Goal: Book appointment/travel/reservation

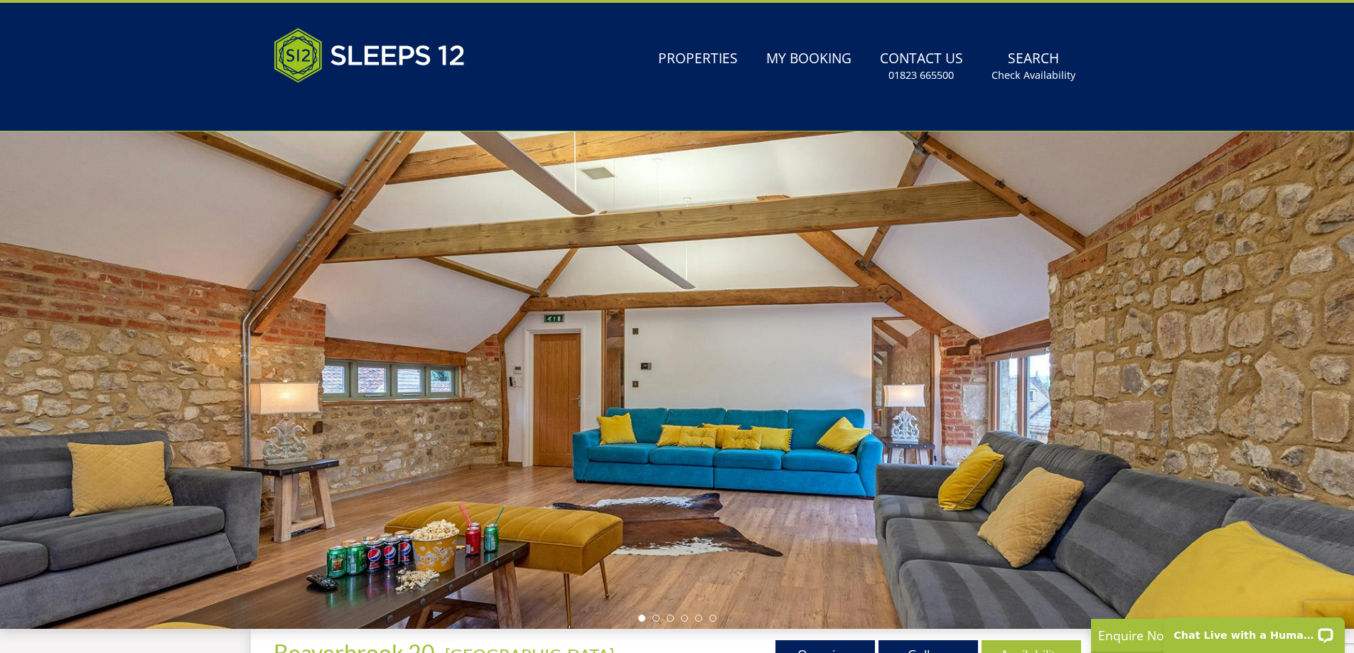
scroll to position [35, 0]
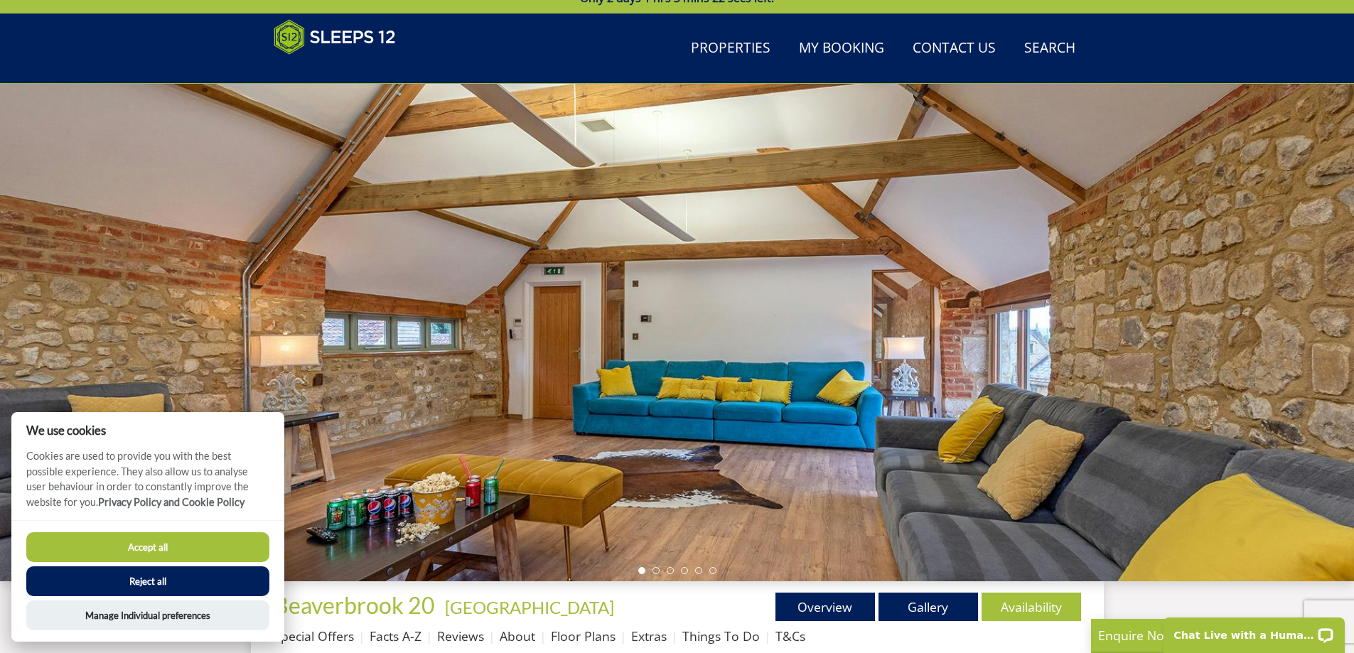
click at [170, 578] on button "Reject all" at bounding box center [147, 581] width 243 height 30
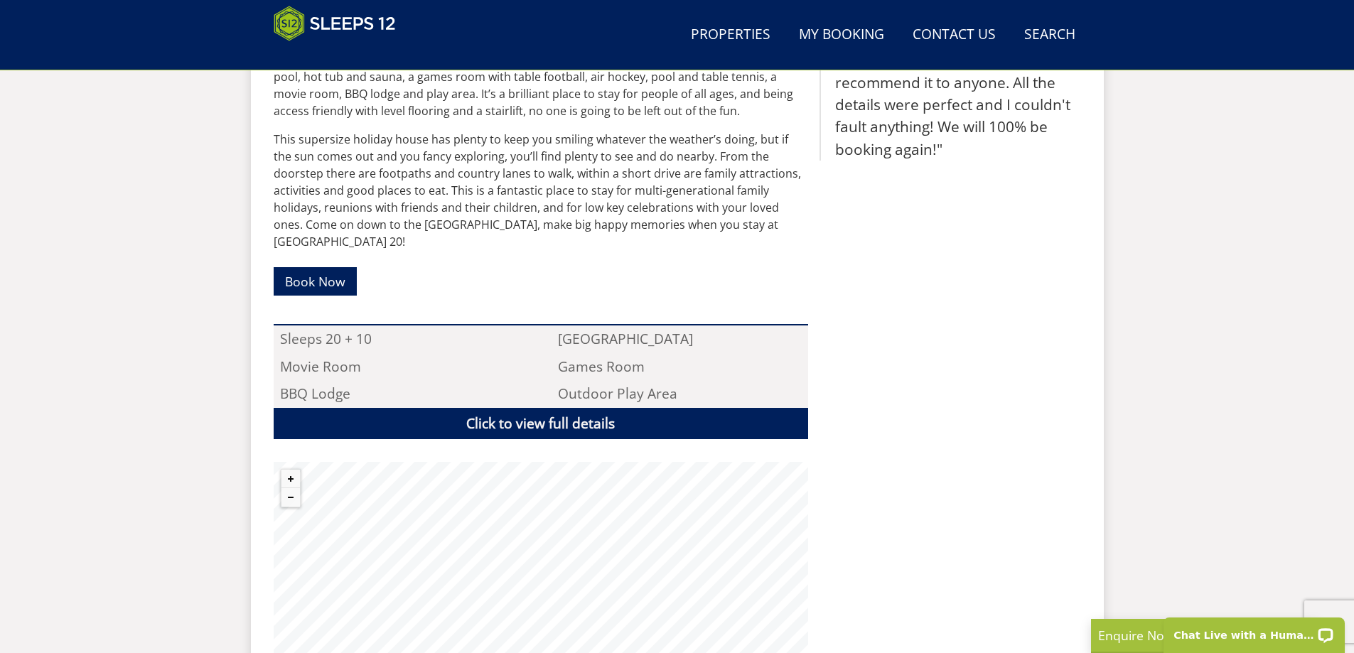
scroll to position [817, 0]
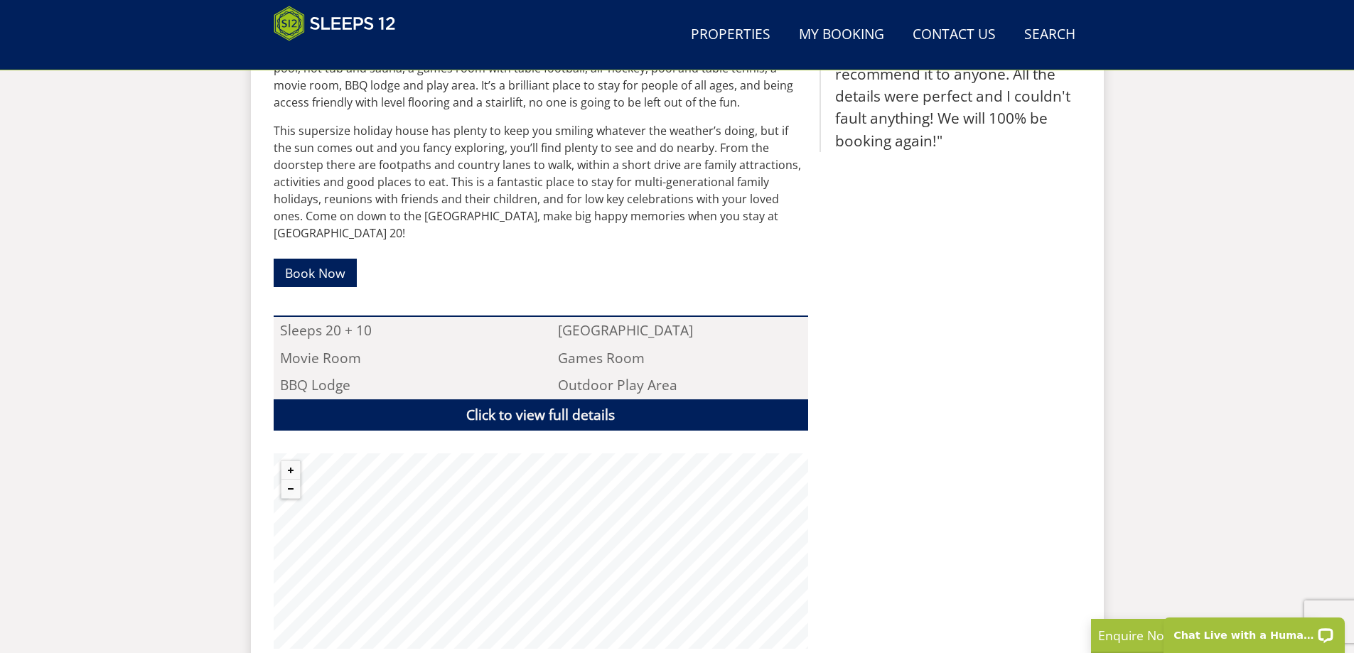
click at [524, 253] on p "Book Now ​​​" at bounding box center [541, 273] width 534 height 41
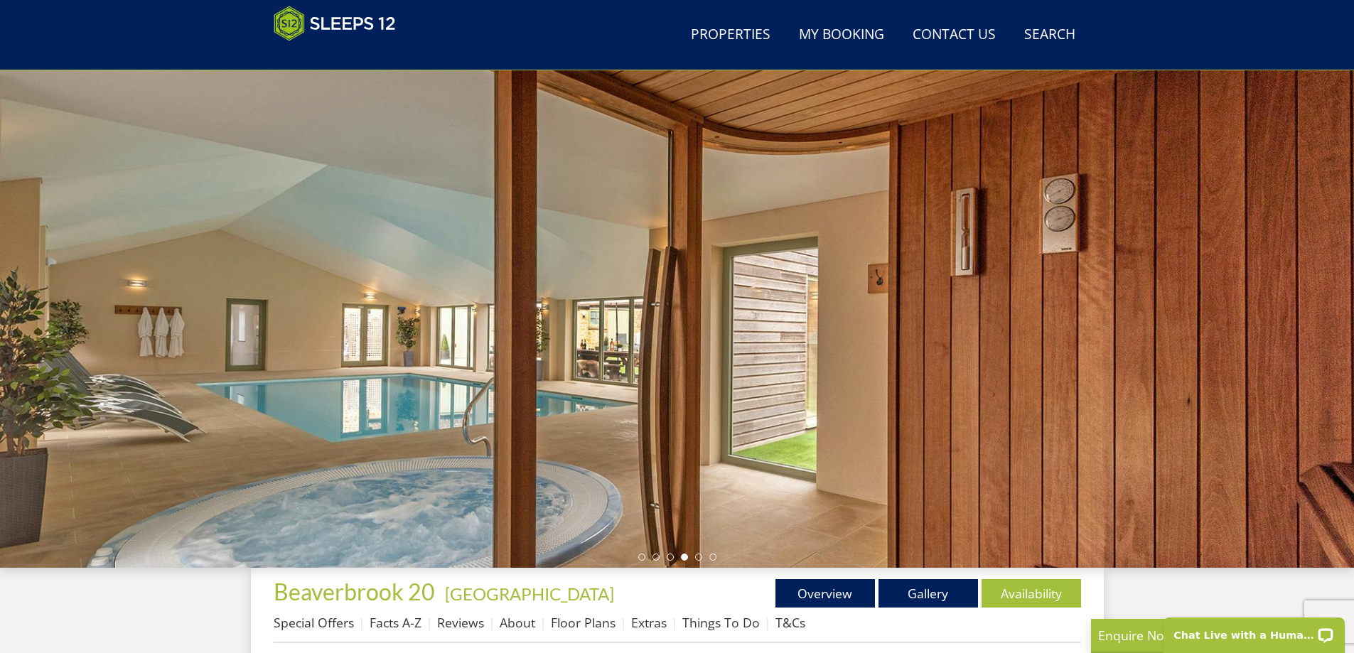
scroll to position [31, 0]
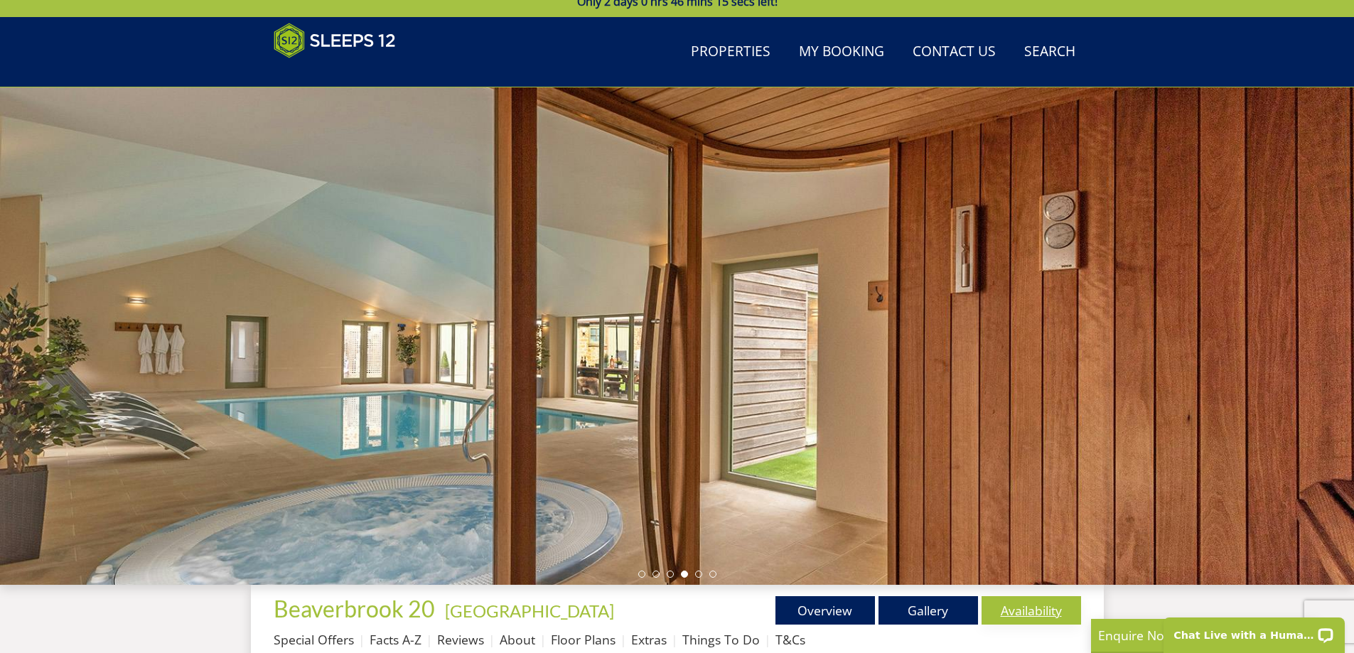
click at [1030, 617] on link "Availability" at bounding box center [1030, 610] width 99 height 28
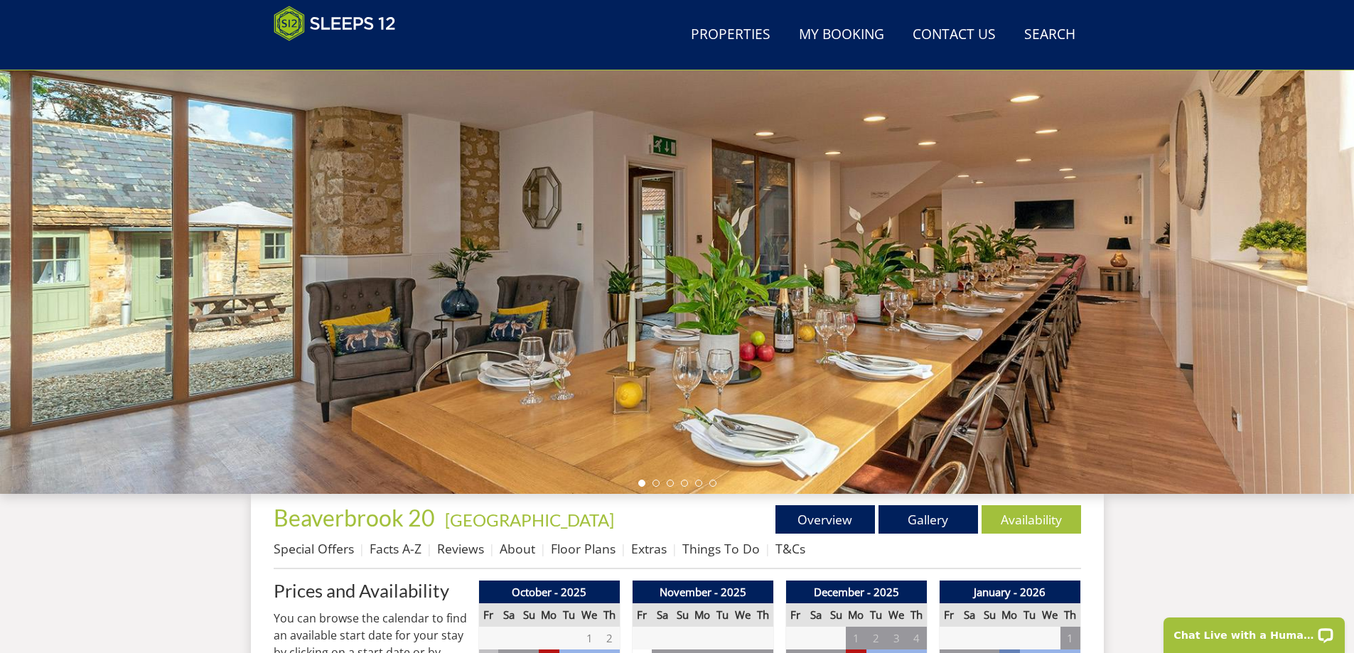
scroll to position [158, 0]
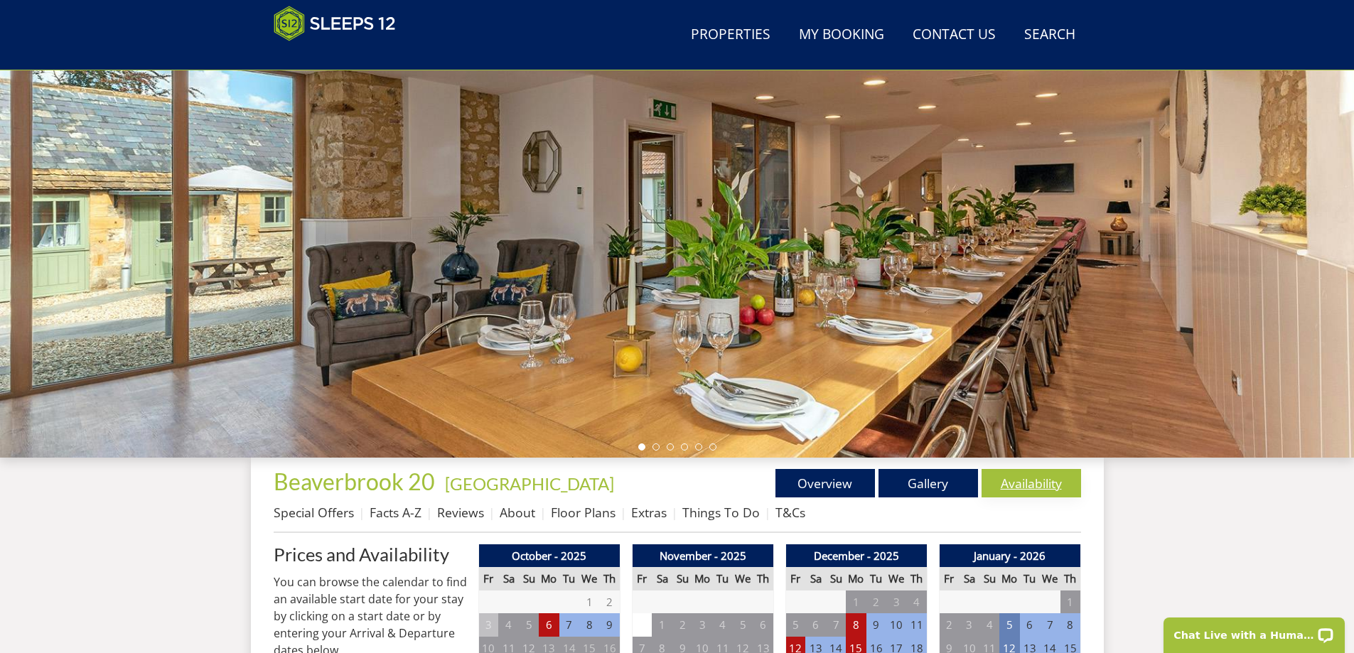
click at [1021, 481] on link "Availability" at bounding box center [1030, 483] width 99 height 28
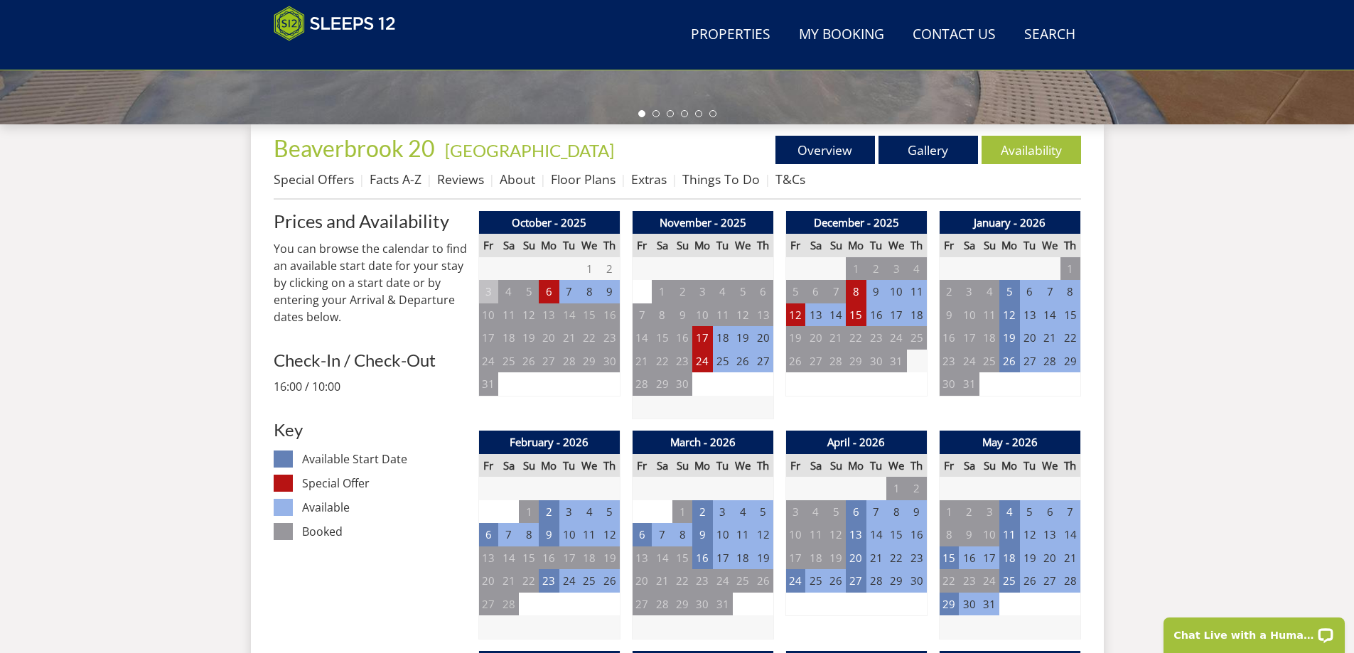
scroll to position [517, 0]
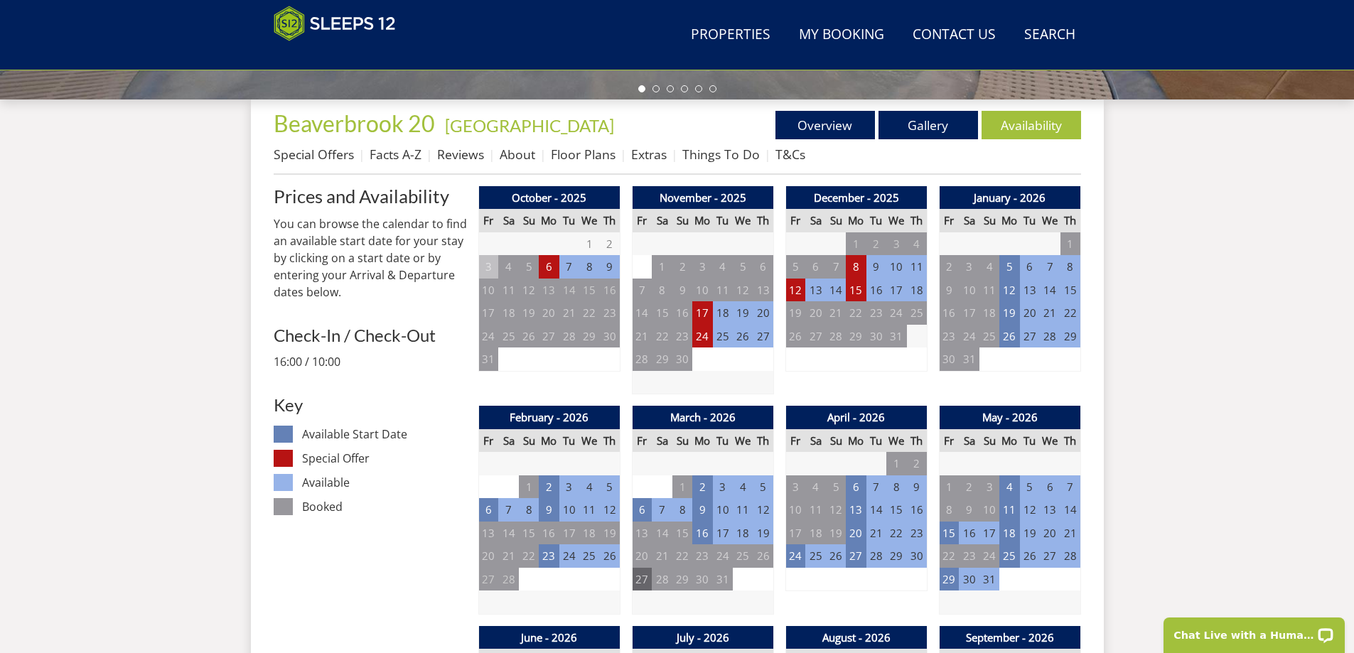
click at [643, 576] on td "27" at bounding box center [642, 579] width 20 height 23
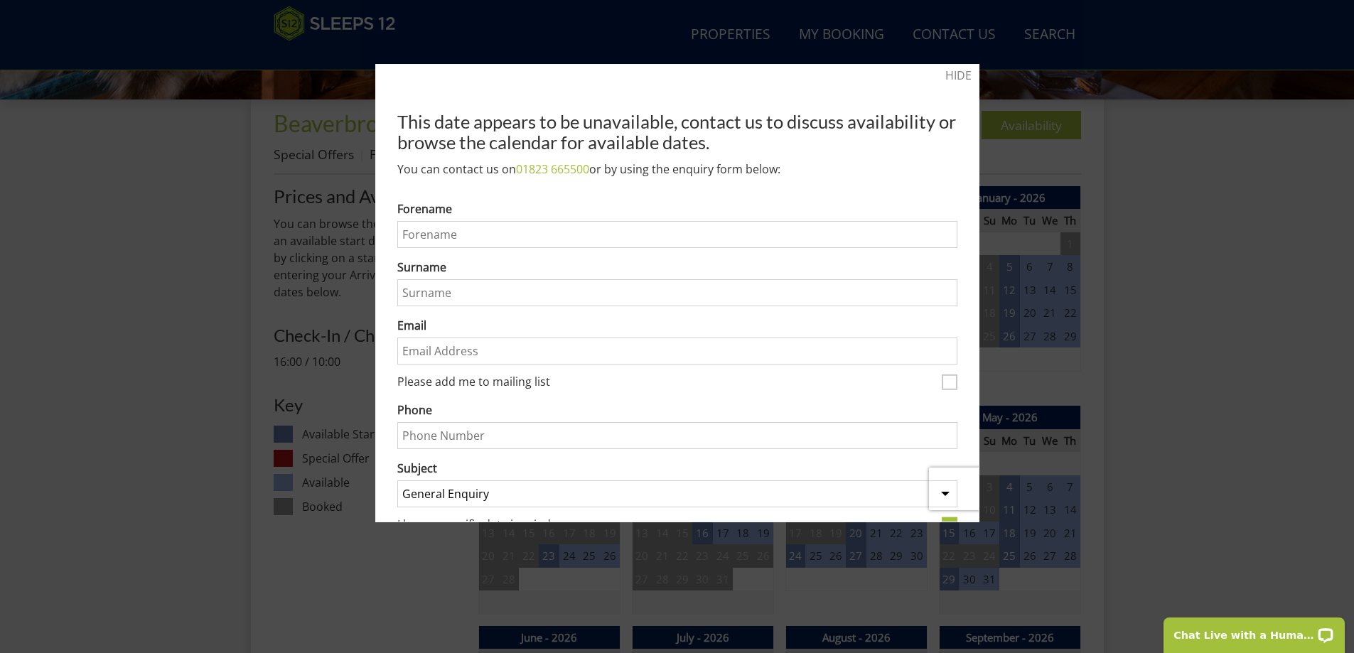
scroll to position [0, 0]
click at [608, 236] on input "Forename" at bounding box center [677, 235] width 560 height 27
type input "[PERSON_NAME]"
type input "07889497665"
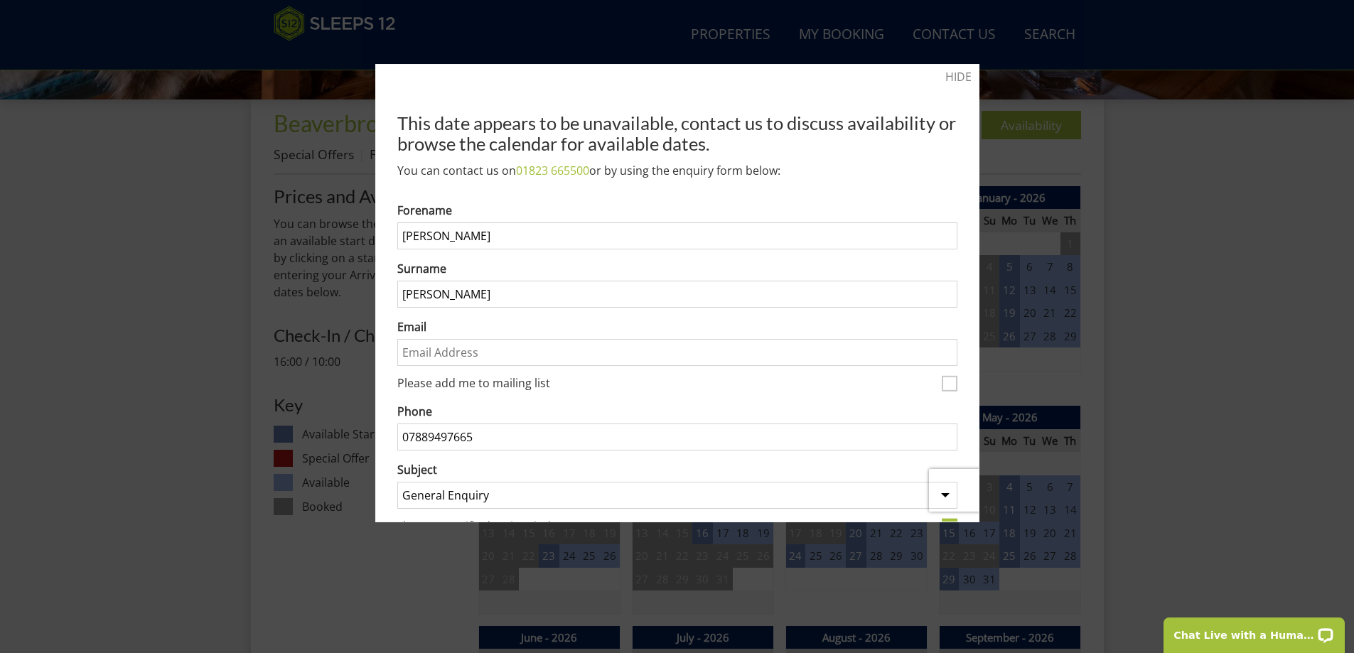
click at [543, 348] on input "Email" at bounding box center [677, 352] width 560 height 27
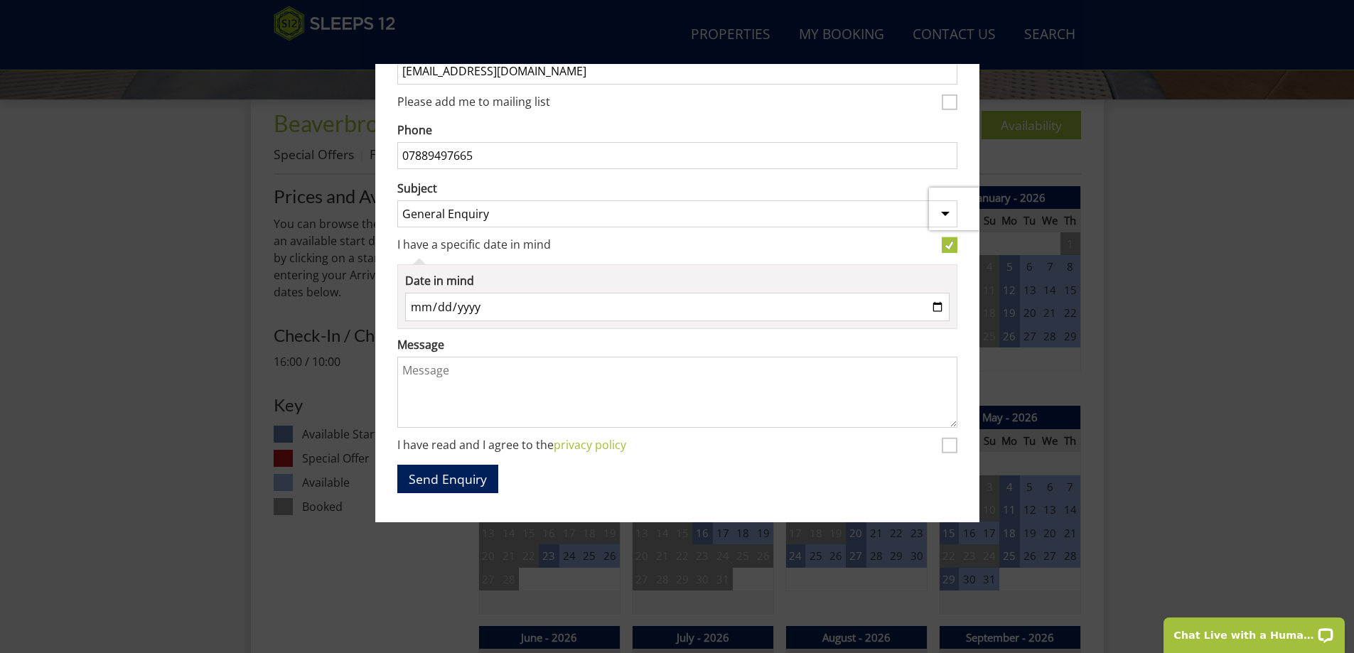
scroll to position [292, 0]
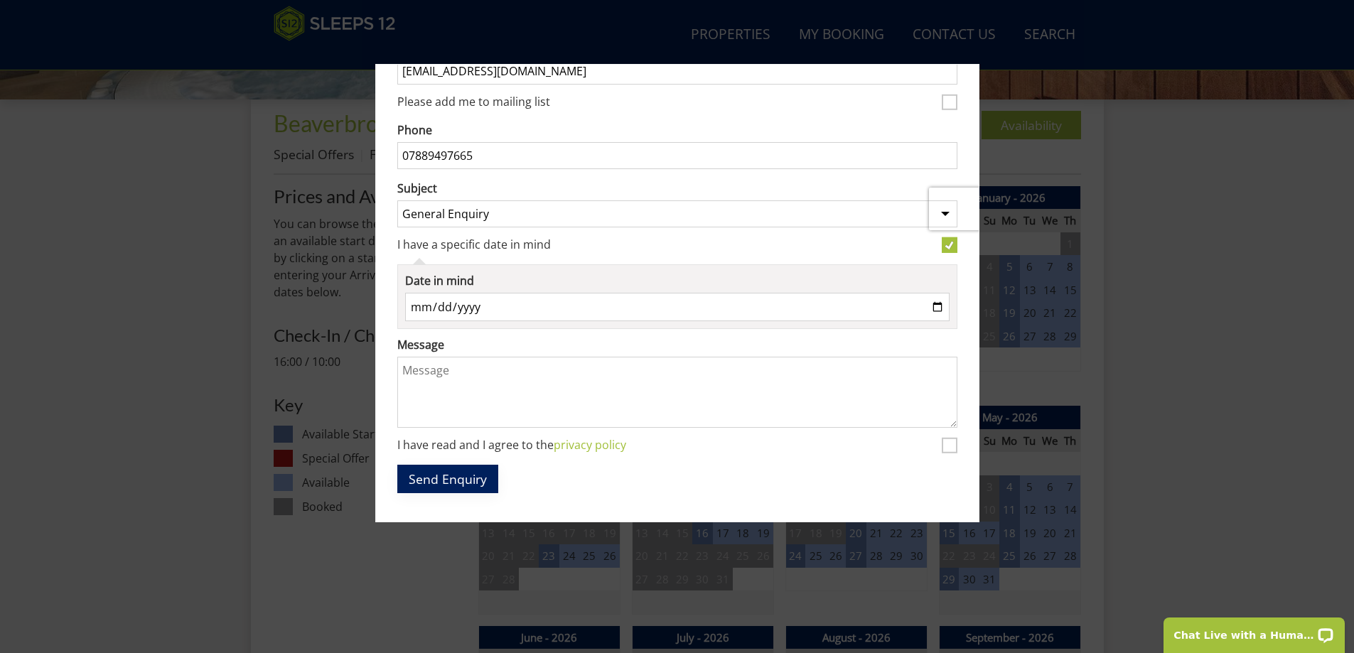
type input "[EMAIL_ADDRESS][DOMAIN_NAME]"
click at [469, 472] on button "Send Enquiry" at bounding box center [447, 479] width 101 height 28
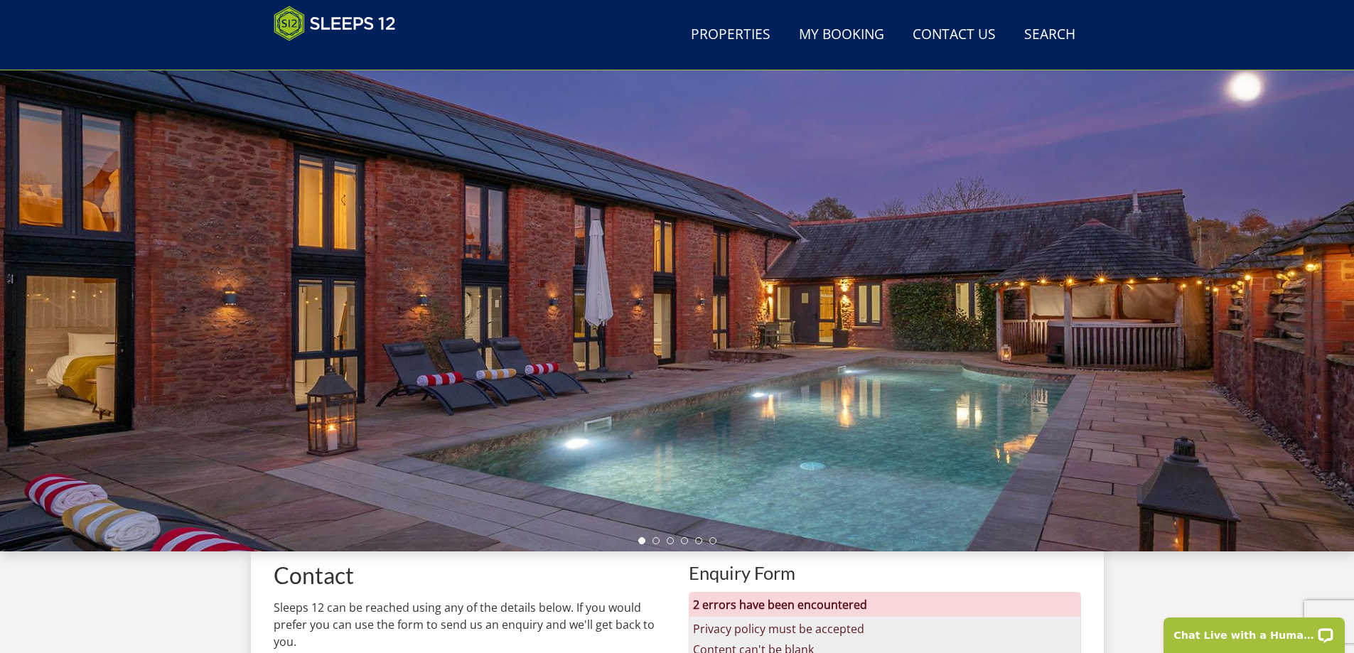
scroll to position [88, 0]
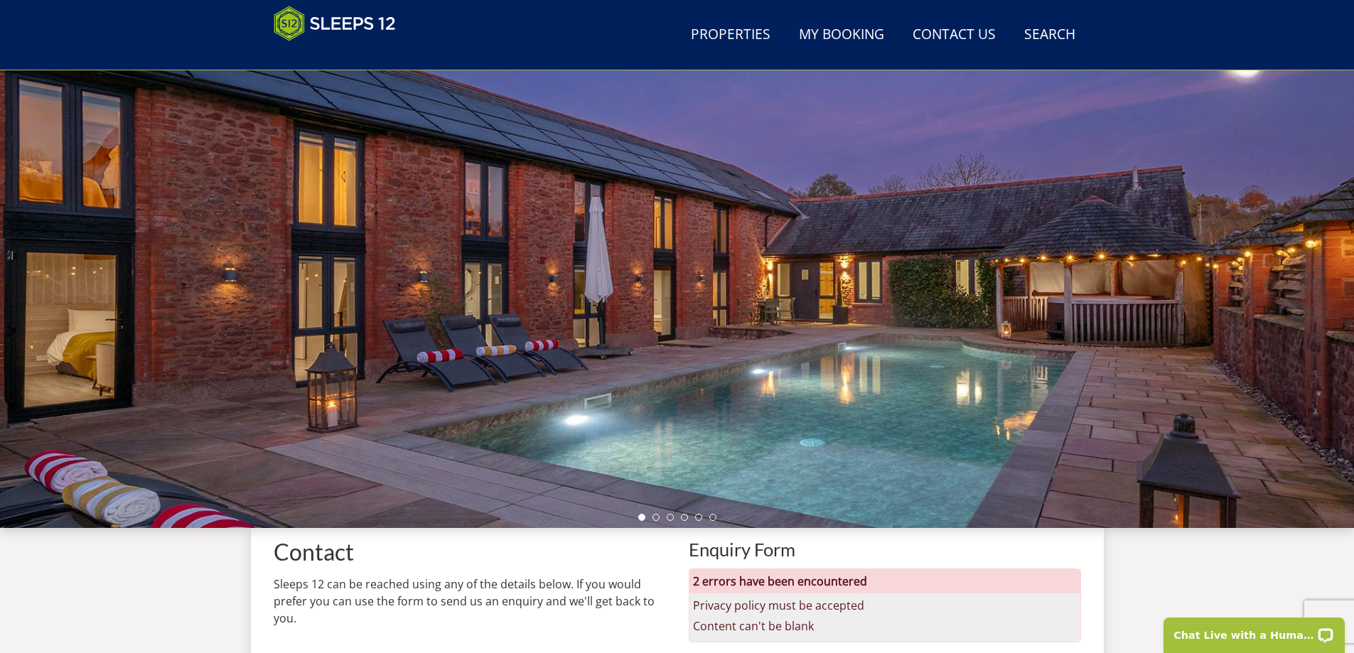
drag, startPoint x: 1143, startPoint y: 334, endPoint x: 729, endPoint y: 323, distance: 414.4
click at [729, 323] on div at bounding box center [677, 279] width 1354 height 497
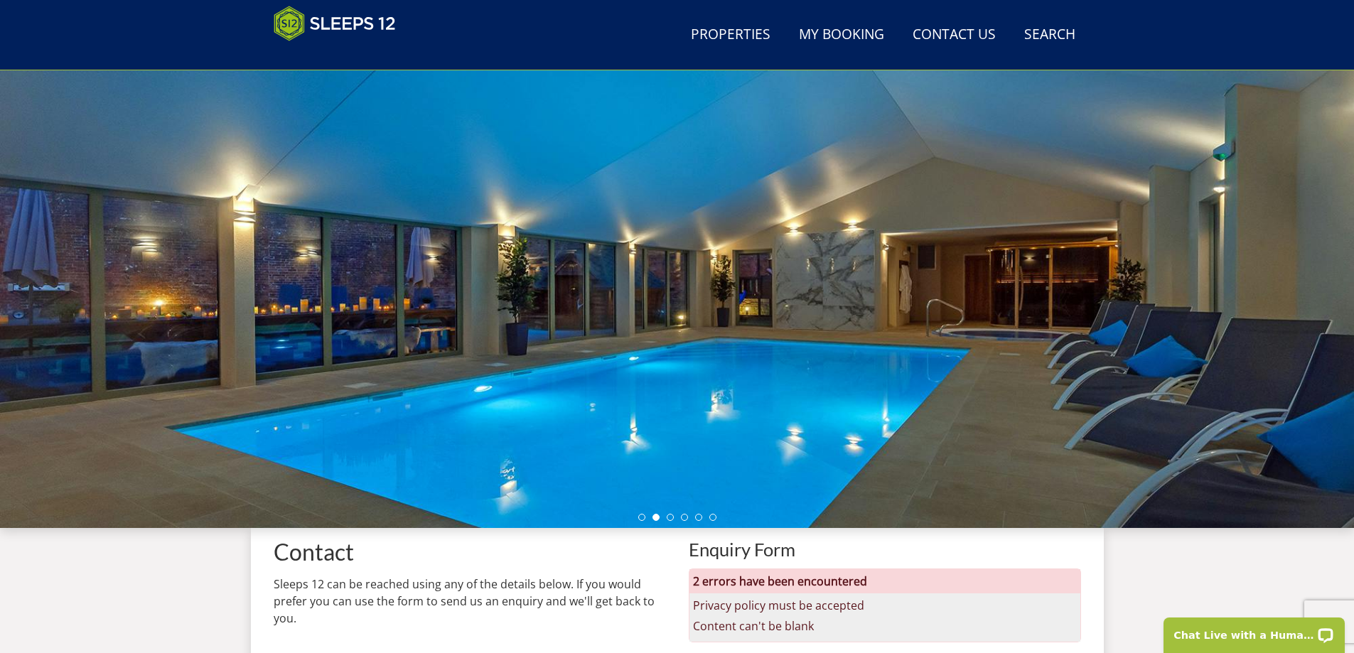
drag, startPoint x: 926, startPoint y: 389, endPoint x: 700, endPoint y: 373, distance: 226.5
click at [789, 390] on div at bounding box center [677, 279] width 1354 height 497
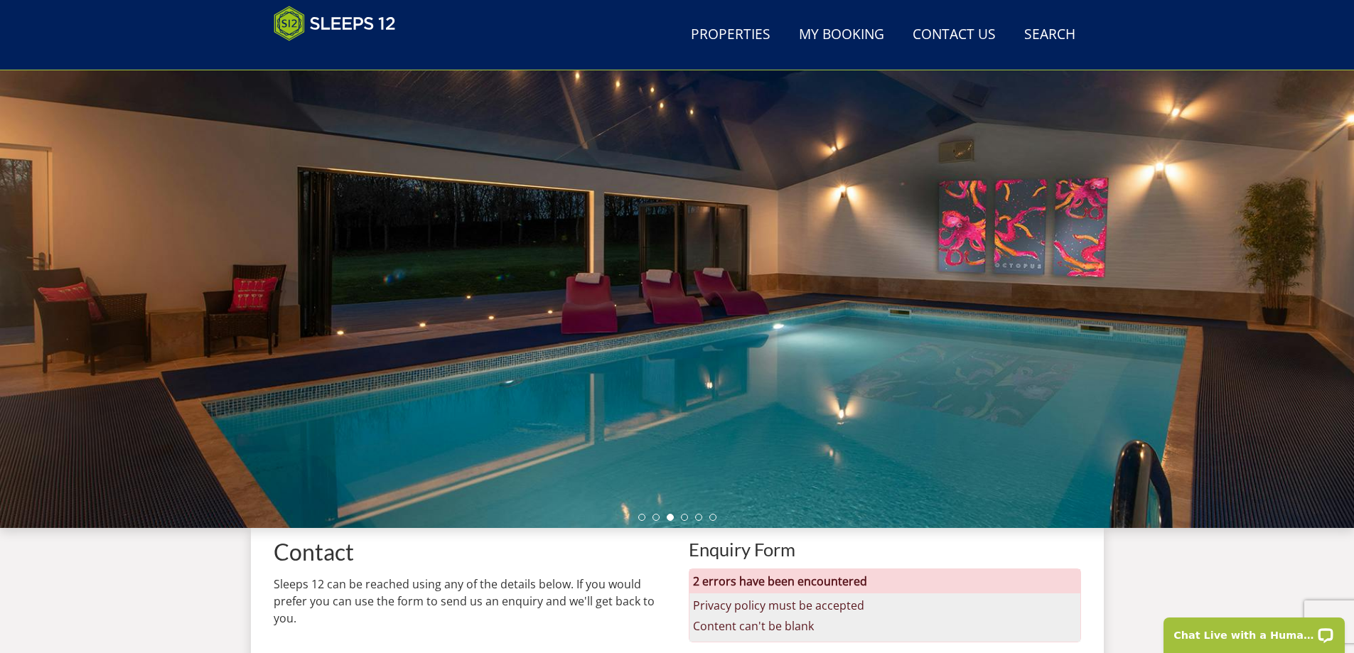
click at [1129, 343] on div at bounding box center [677, 279] width 1354 height 497
drag, startPoint x: 1112, startPoint y: 343, endPoint x: 841, endPoint y: 348, distance: 271.5
click at [948, 350] on div at bounding box center [677, 279] width 1354 height 497
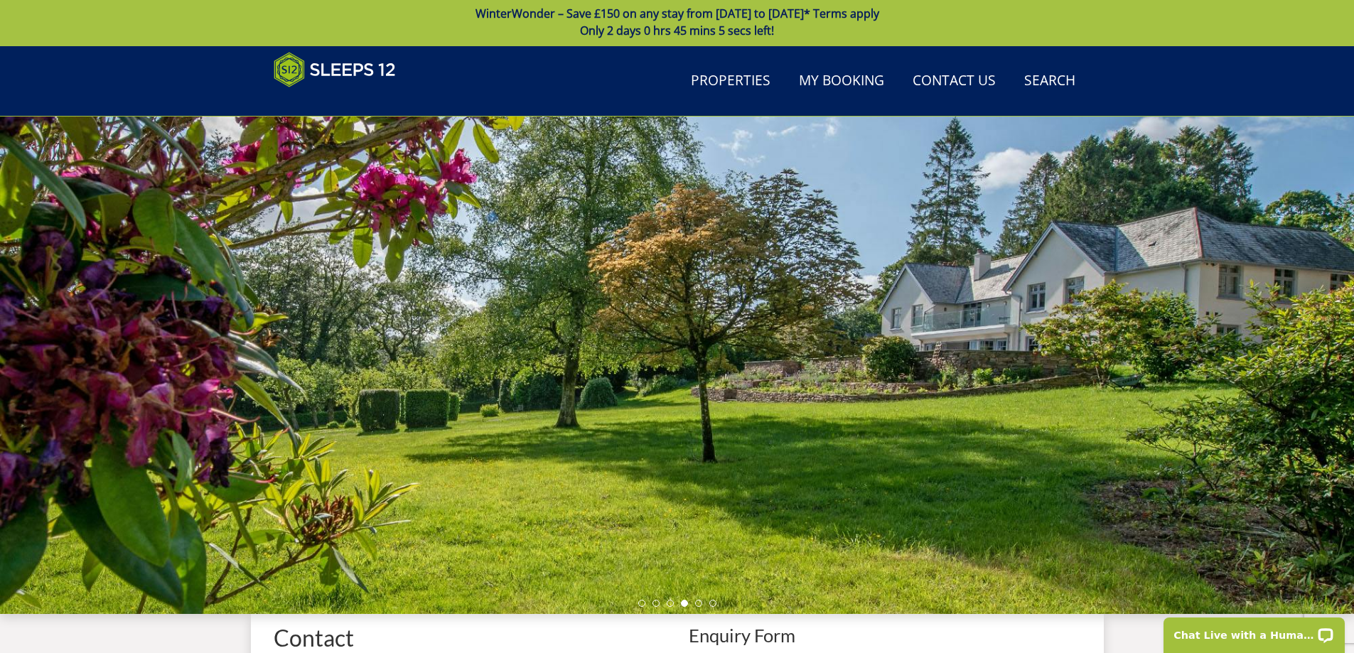
scroll to position [0, 0]
